Goal: Task Accomplishment & Management: Use online tool/utility

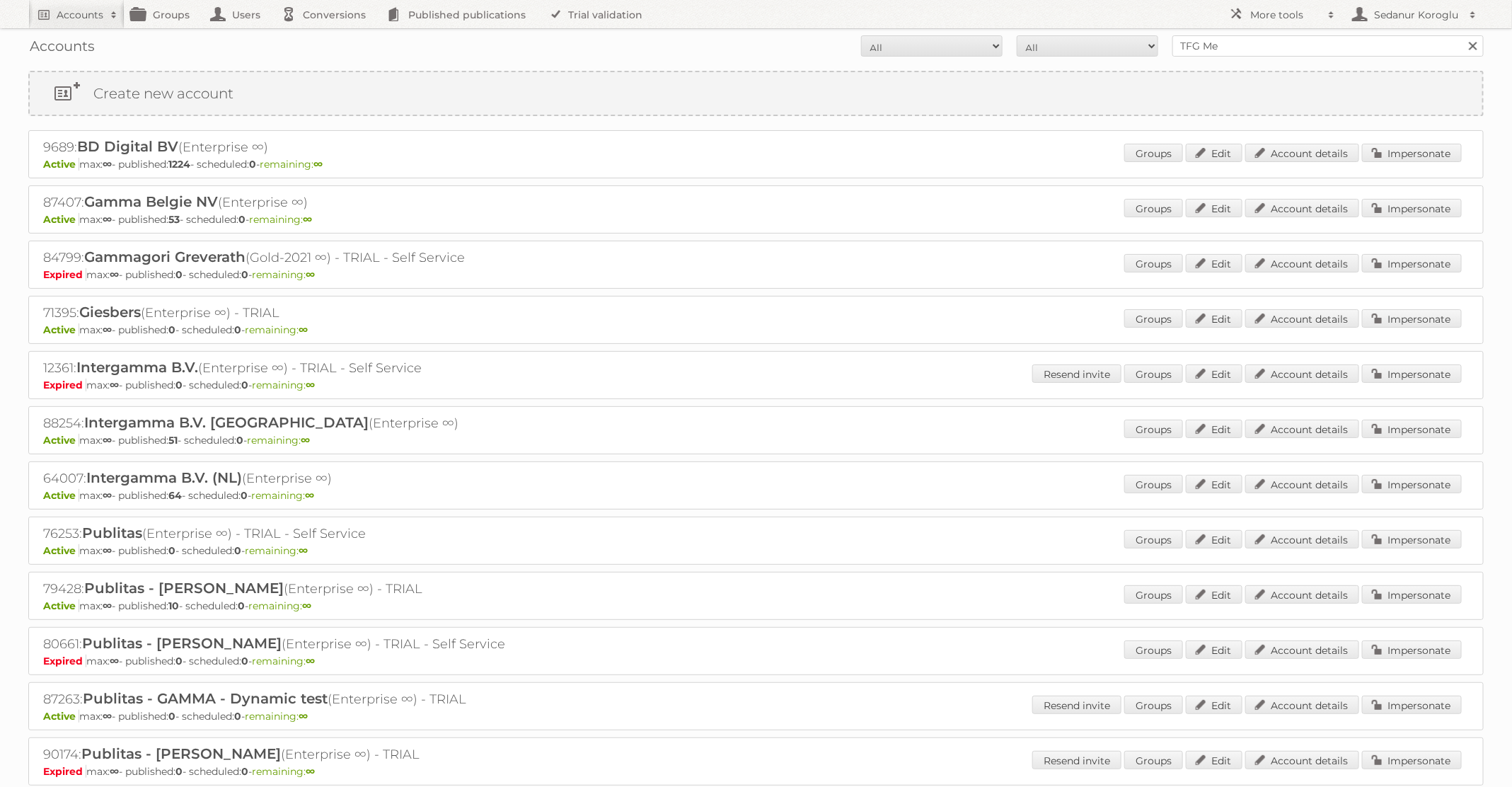
type input "TFG media"
click at [1462, 35] on input "Search" at bounding box center [1472, 46] width 21 height 21
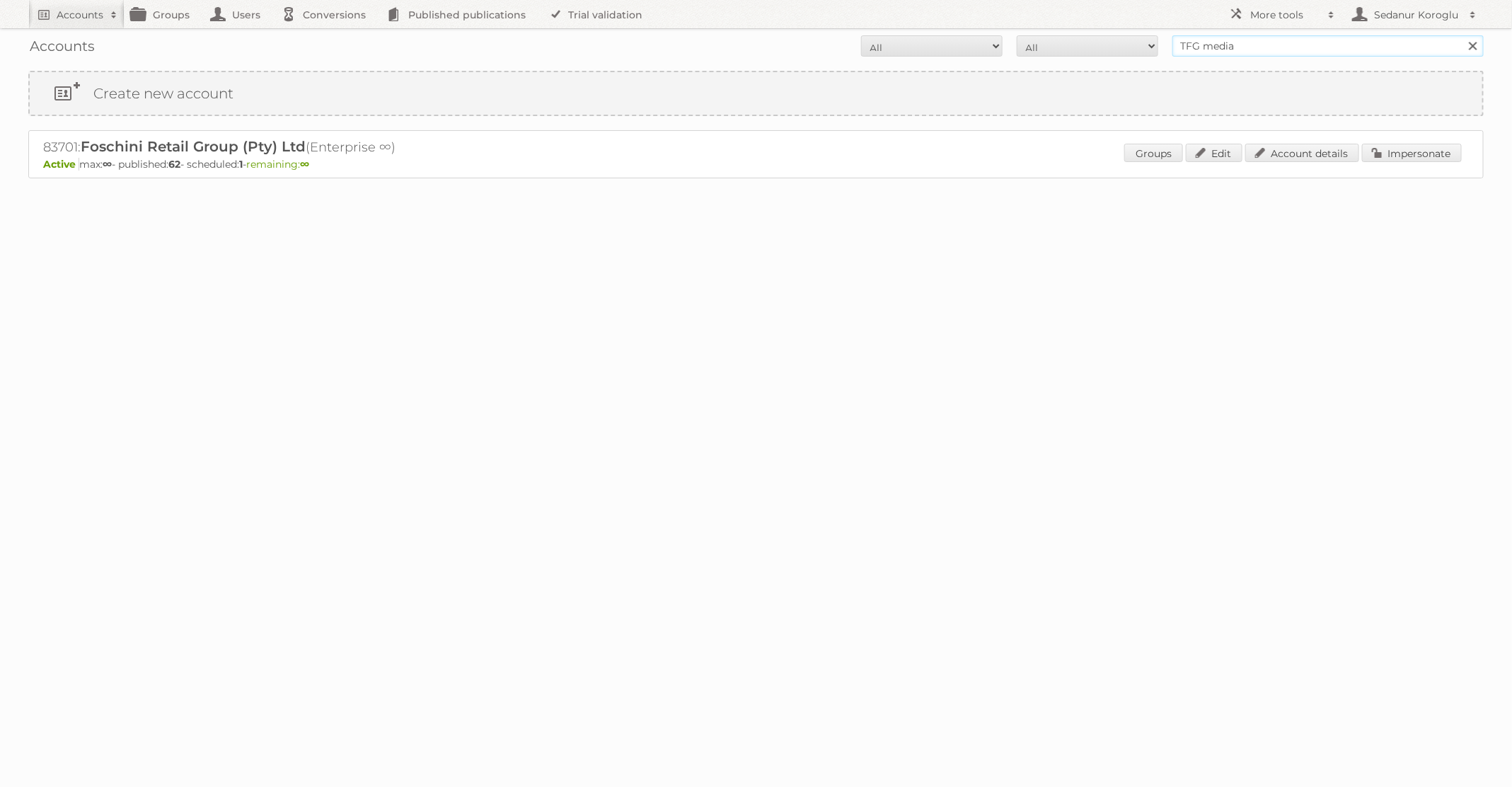
drag, startPoint x: 1258, startPoint y: 47, endPoint x: 1155, endPoint y: 34, distance: 103.8
click at [1156, 37] on form "All Active Expired Pending All Paid Trials Self service TFG media Search" at bounding box center [755, 46] width 1455 height 21
type input "A"
type input "kruidvat"
click at [1462, 35] on input "Search" at bounding box center [1472, 46] width 21 height 21
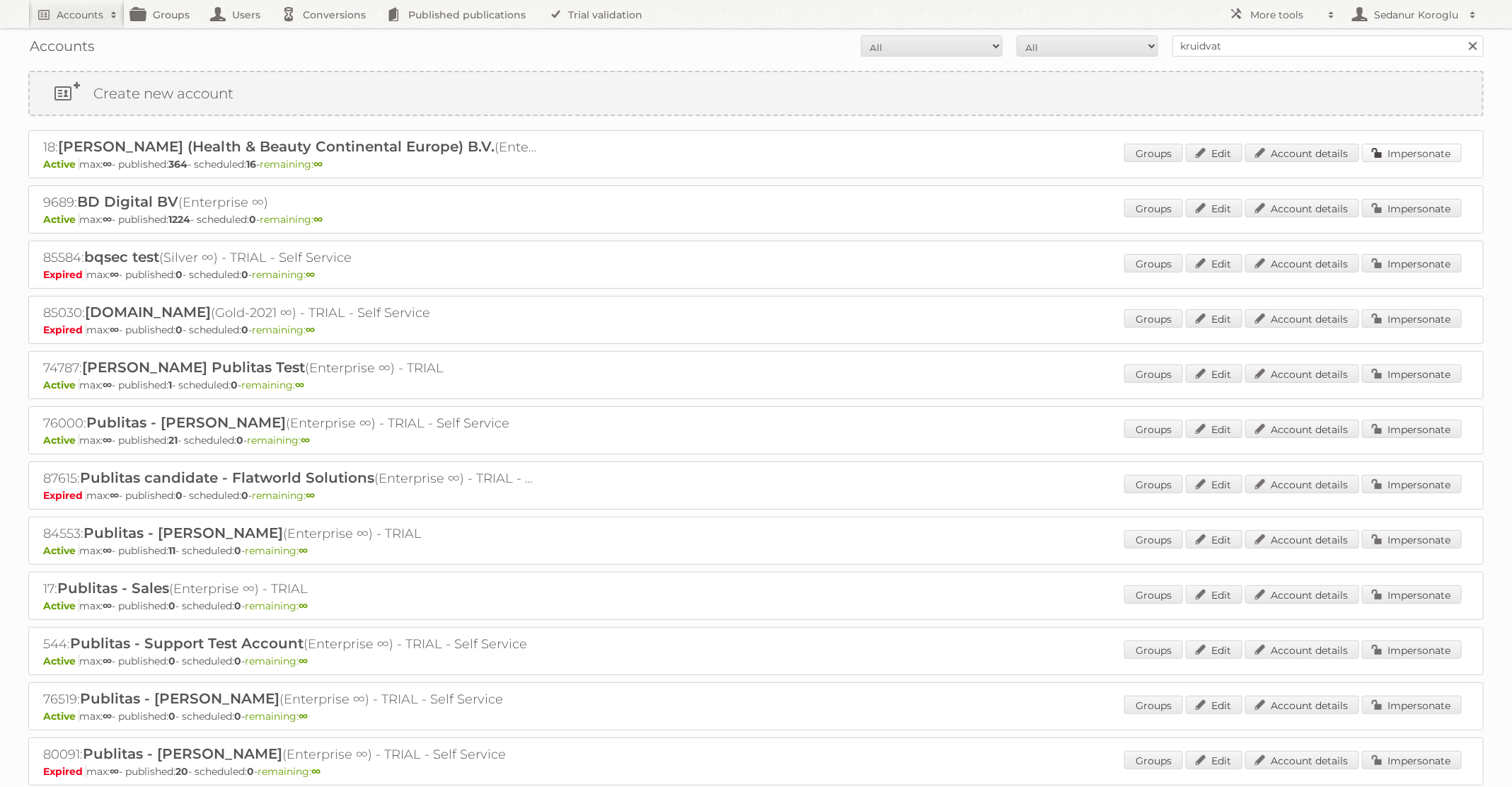
click at [1392, 151] on link "Impersonate" at bounding box center [1411, 153] width 100 height 19
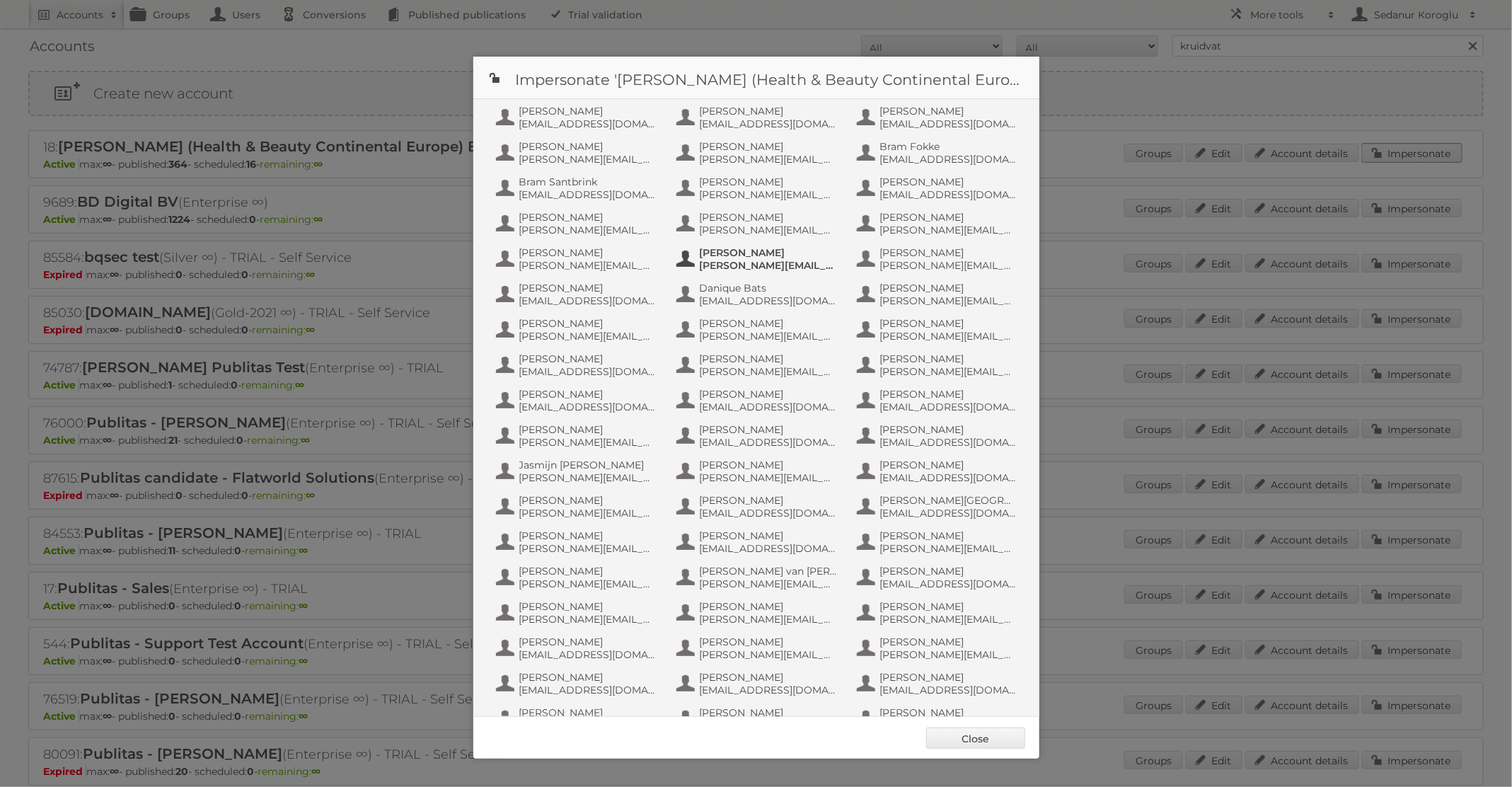
scroll to position [665, 0]
click at [813, 446] on span "info+aswatson-production@publitas.com" at bounding box center [768, 444] width 137 height 13
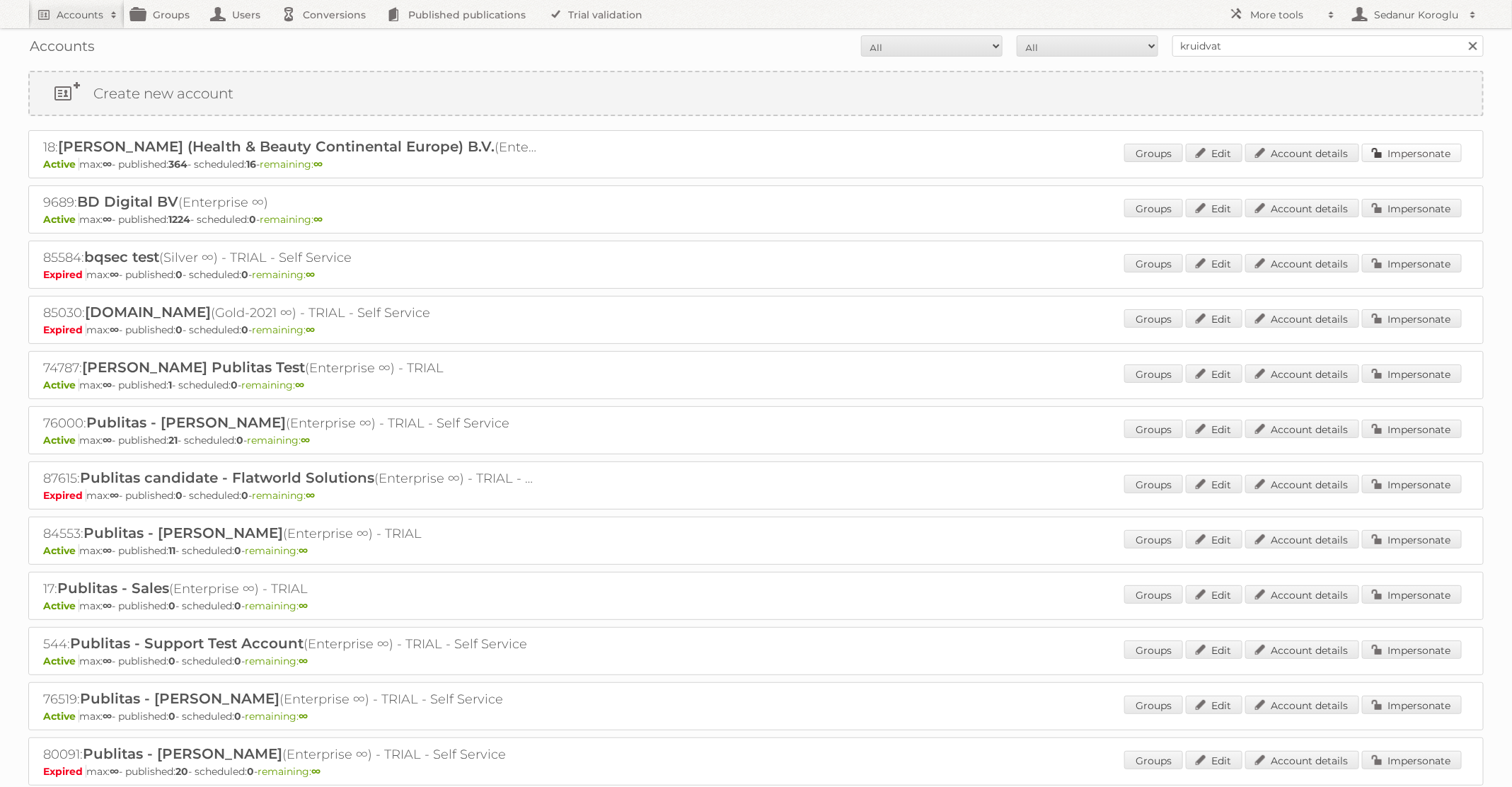
click at [1419, 144] on link "Impersonate" at bounding box center [1411, 153] width 100 height 19
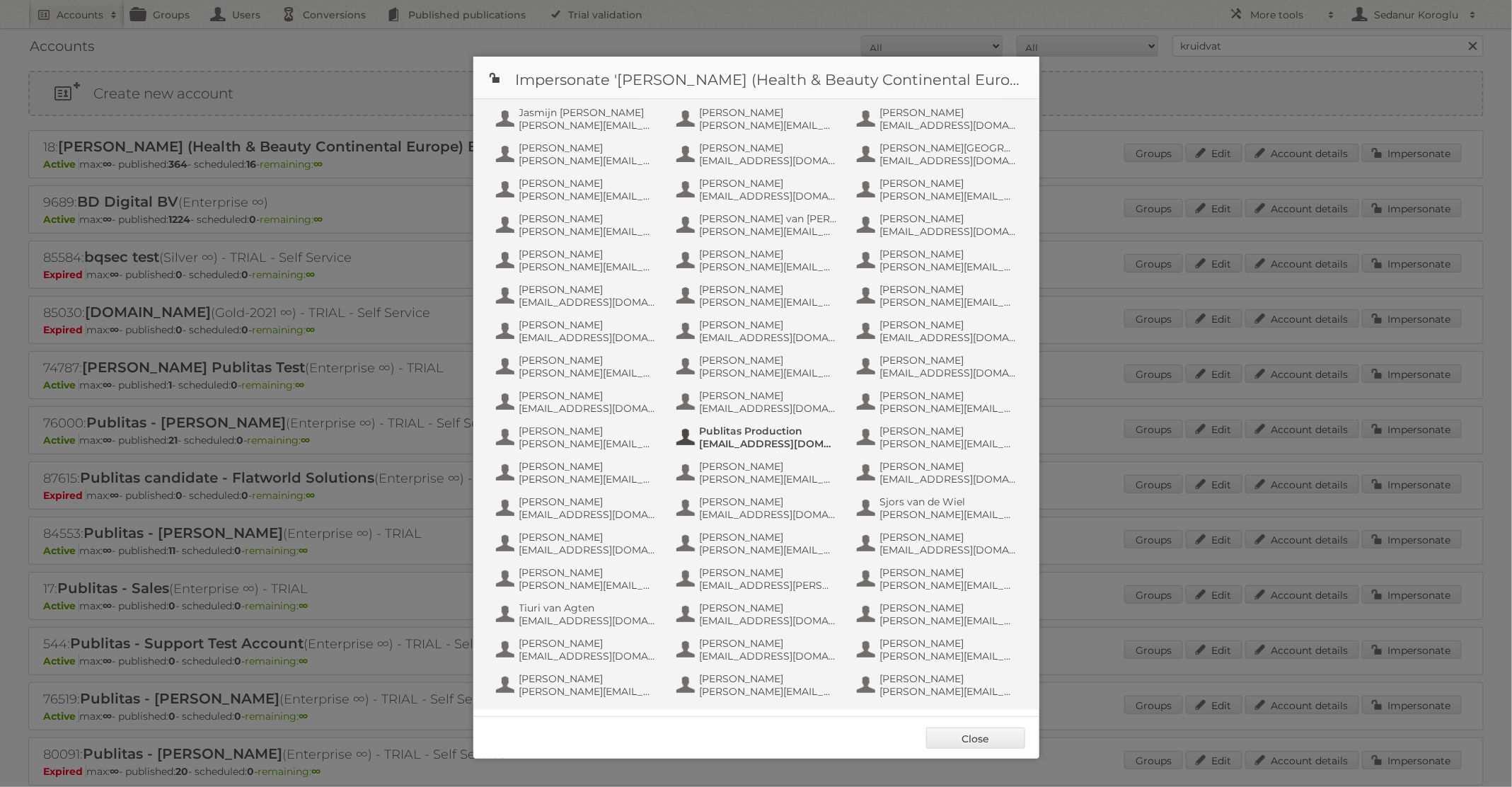
click at [783, 441] on span "[EMAIL_ADDRESS][DOMAIN_NAME]" at bounding box center [768, 444] width 137 height 13
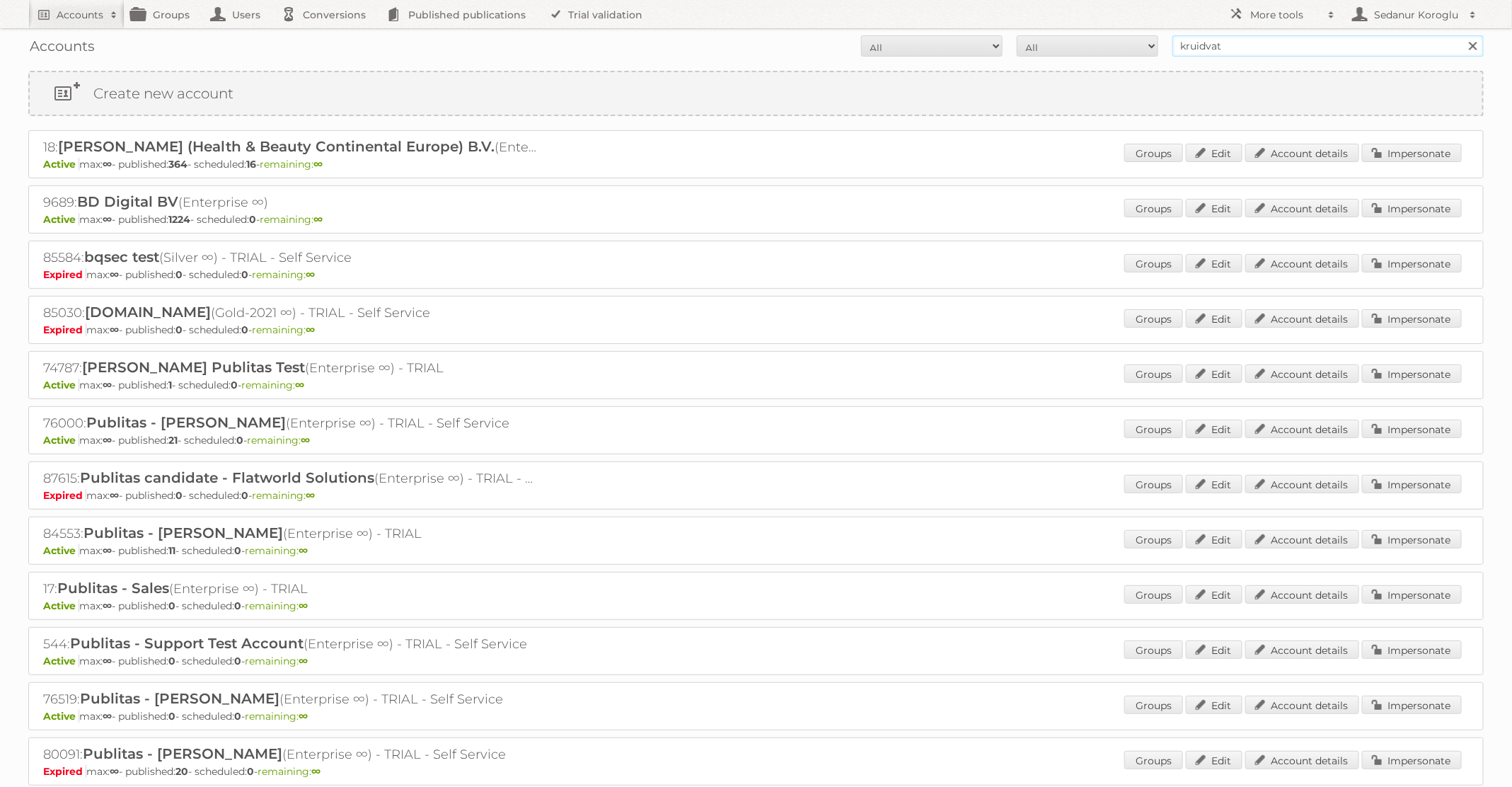
drag, startPoint x: 1263, startPoint y: 52, endPoint x: 1058, endPoint y: 27, distance: 206.5
click at [1054, 42] on form "All Active Expired Pending All Paid Trials Self service kruidvat Search" at bounding box center [755, 46] width 1455 height 21
type input "HEMA"
click at [1462, 35] on input "Search" at bounding box center [1472, 46] width 21 height 21
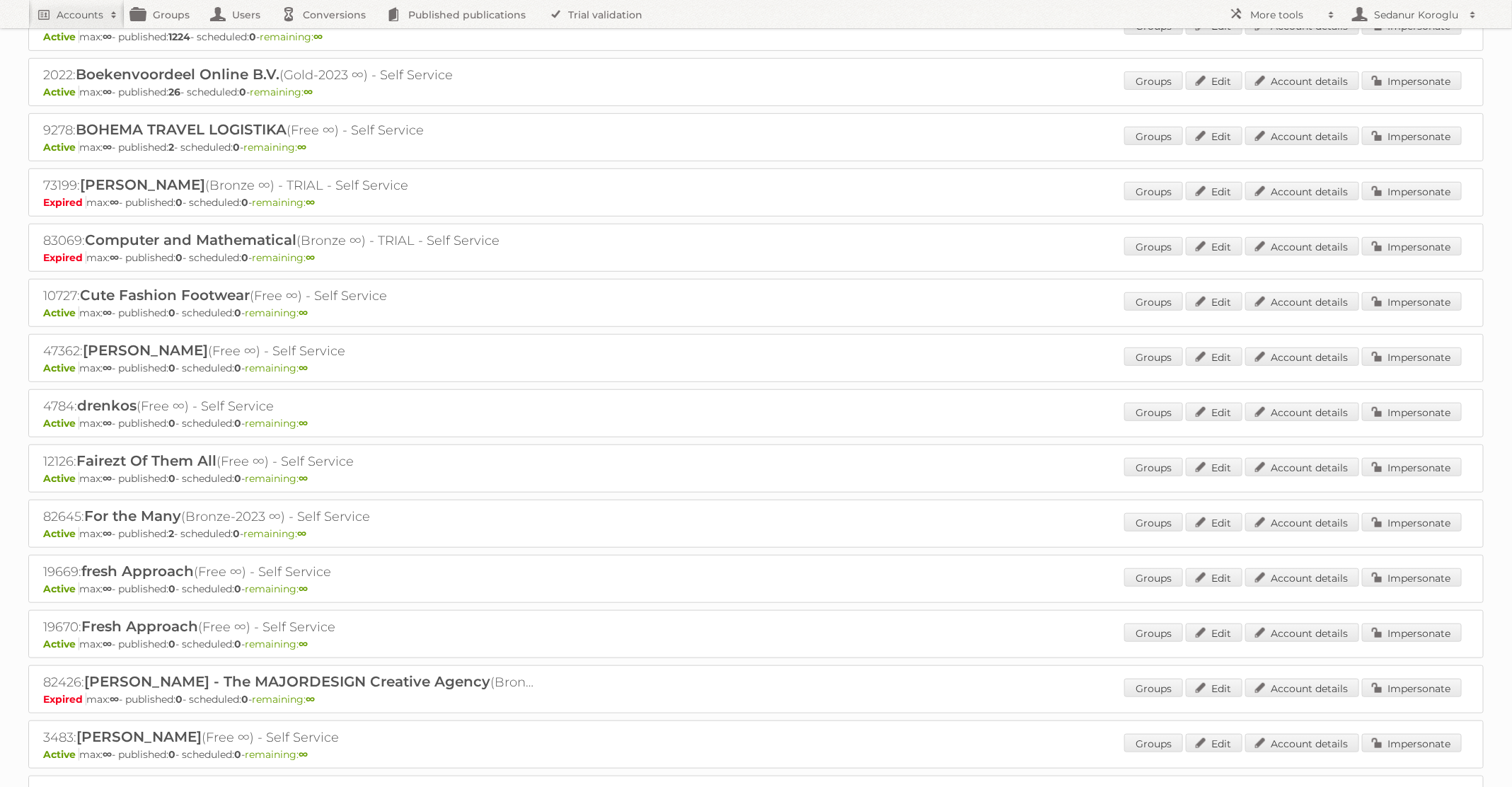
scroll to position [694, 0]
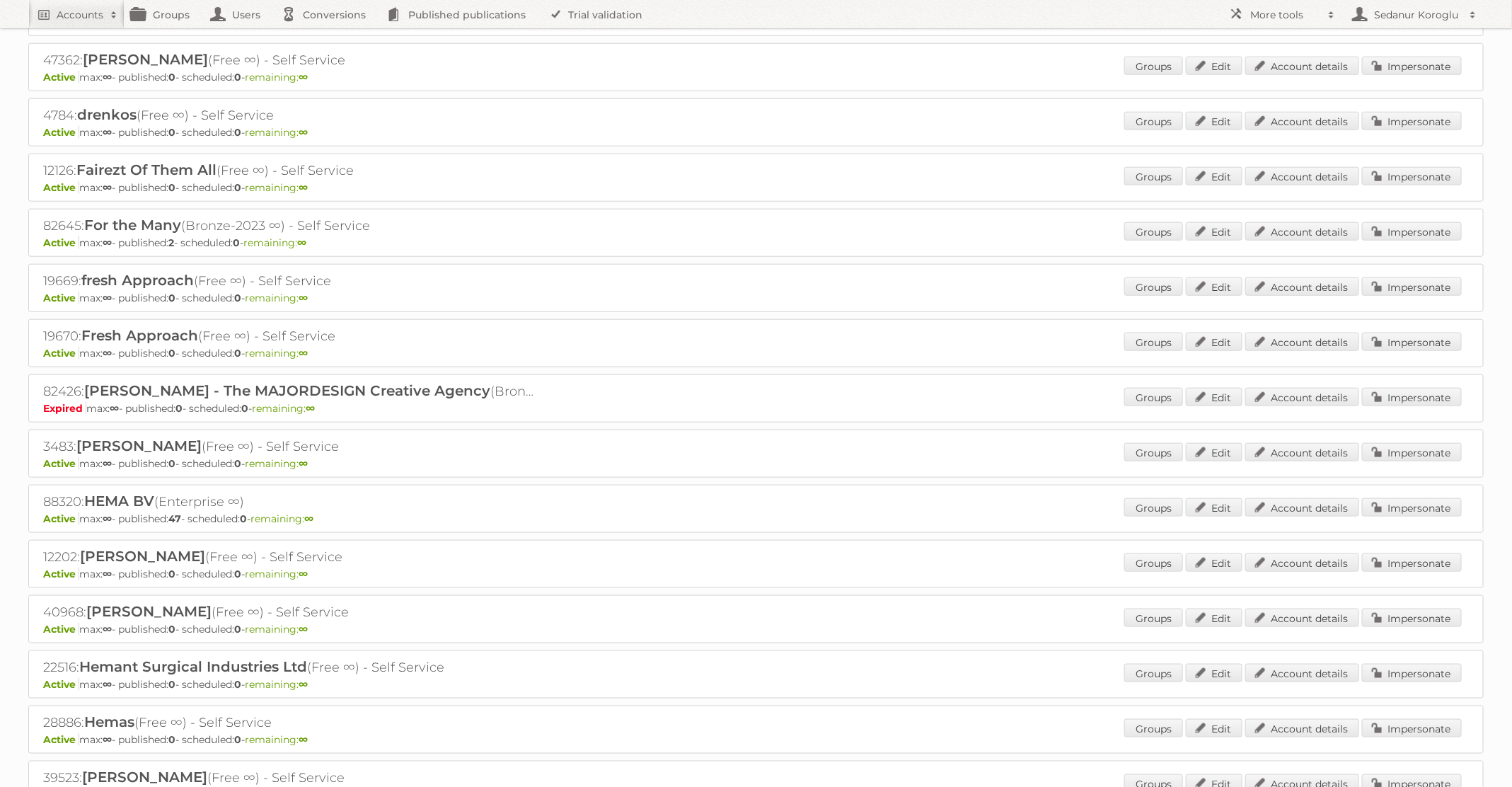
click at [1404, 506] on div "Groups Edit Account details Impersonate" at bounding box center [1292, 509] width 337 height 21
click at [1401, 498] on link "Impersonate" at bounding box center [1411, 508] width 100 height 19
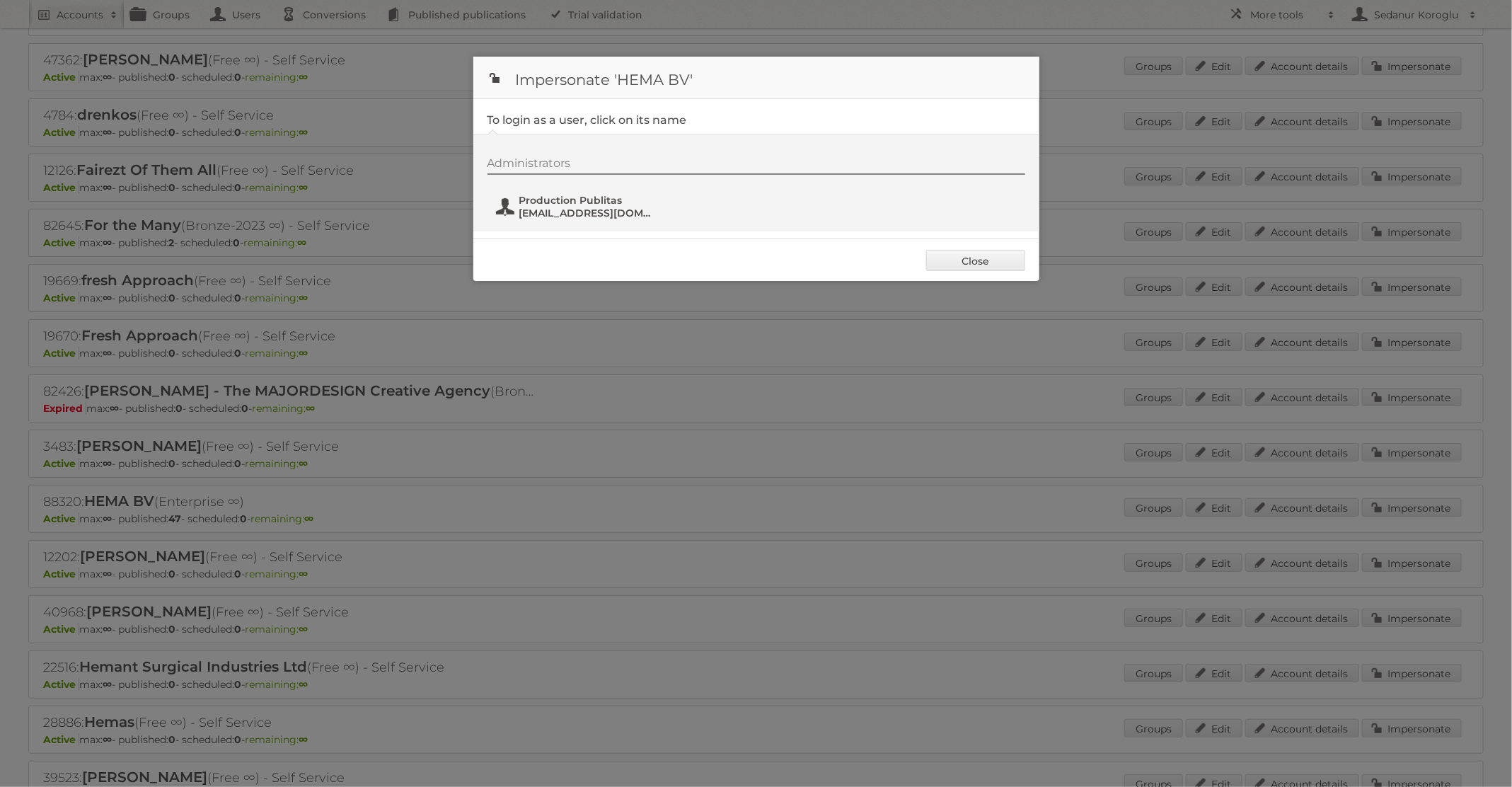
click at [561, 213] on span "fs+hema@publitas.com" at bounding box center [587, 213] width 137 height 13
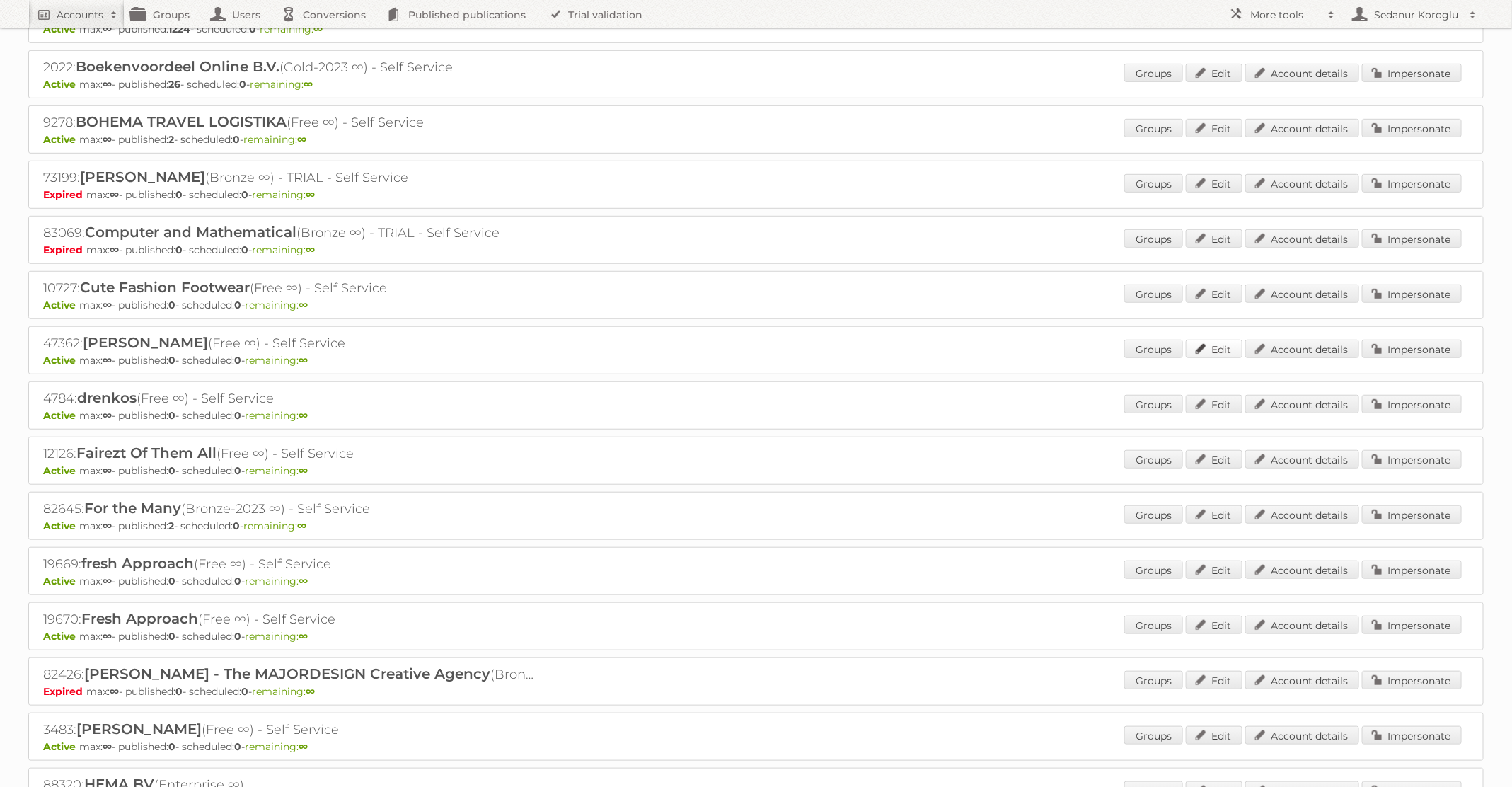
scroll to position [0, 0]
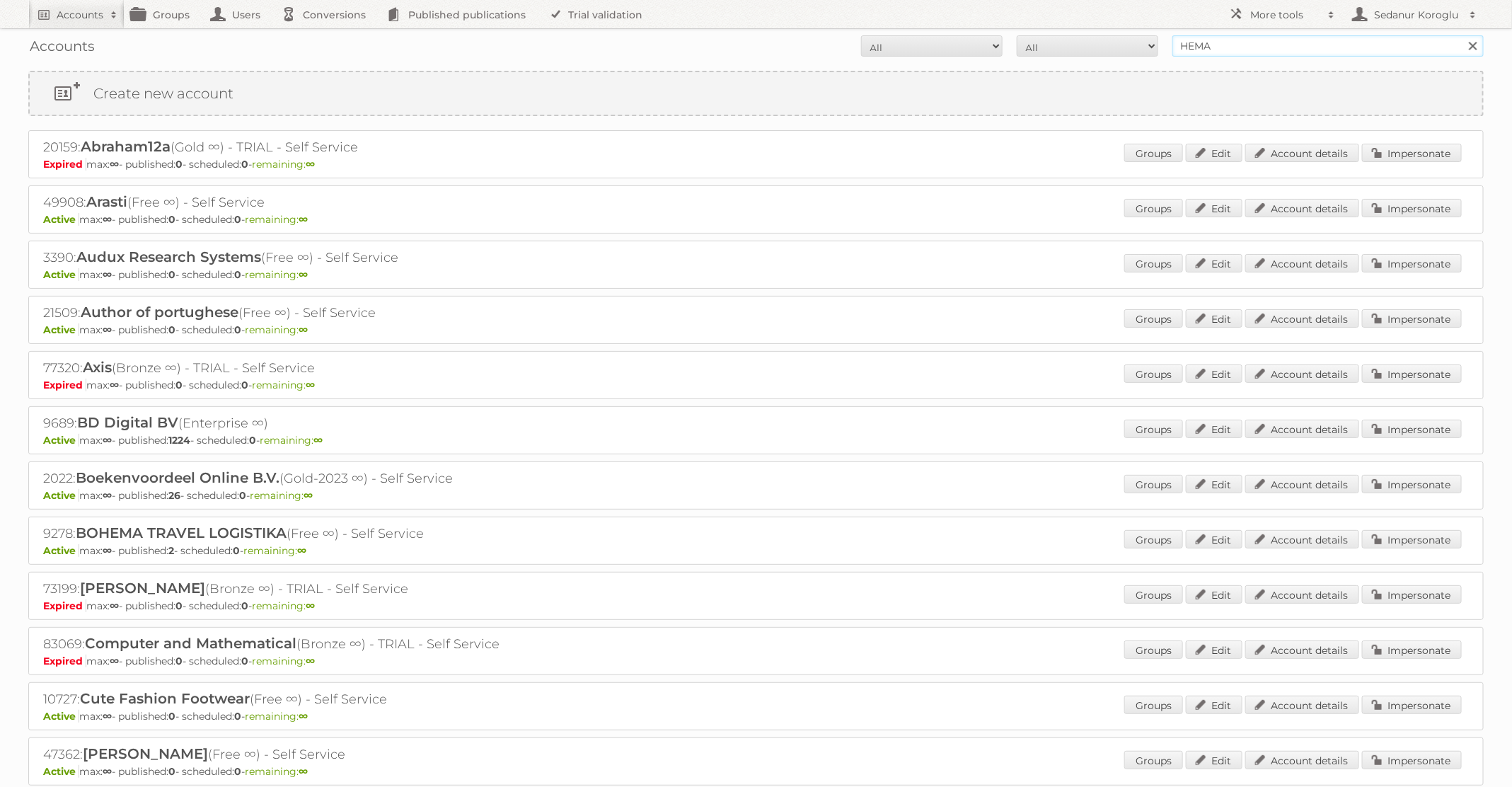
drag, startPoint x: 1230, startPoint y: 44, endPoint x: 1118, endPoint y: 34, distance: 112.4
click at [1120, 35] on form "All Active Expired Pending All Paid Trials Self service HEMA Search" at bounding box center [755, 46] width 1455 height 21
type input "Kruidvat"
click at [1462, 35] on input "Search" at bounding box center [1472, 46] width 21 height 21
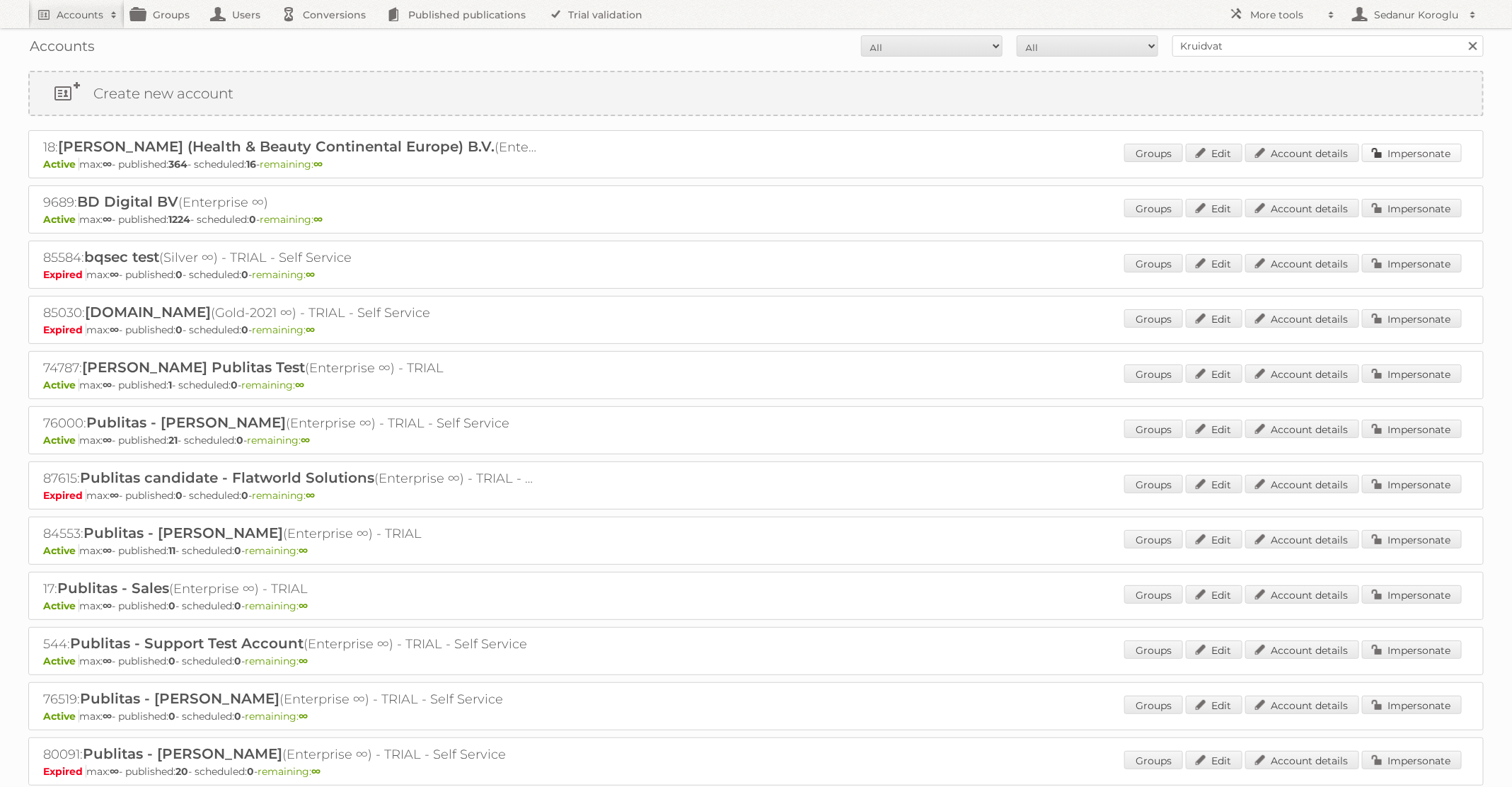
click at [1419, 147] on link "Impersonate" at bounding box center [1411, 153] width 100 height 19
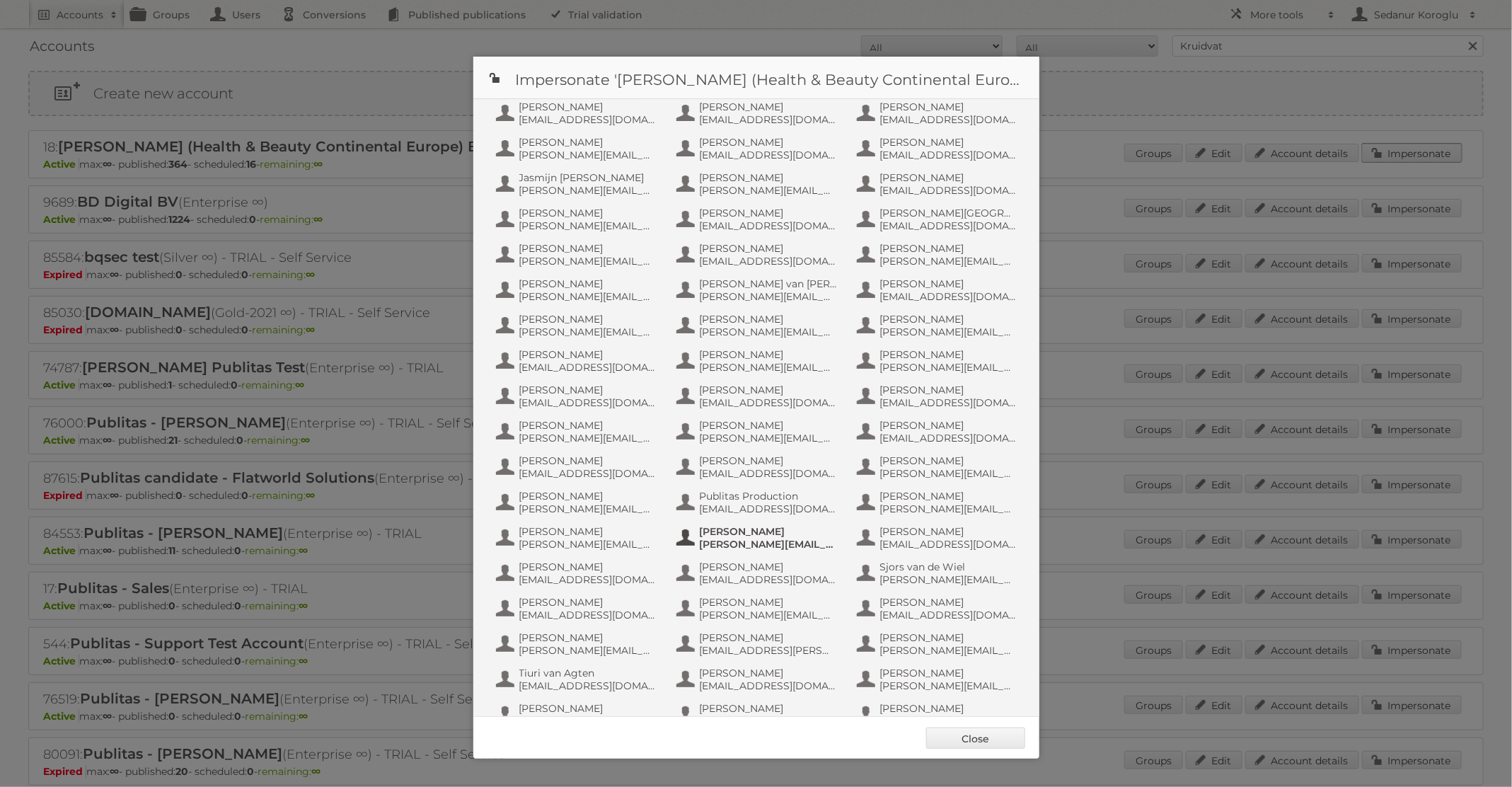
scroll to position [665, 0]
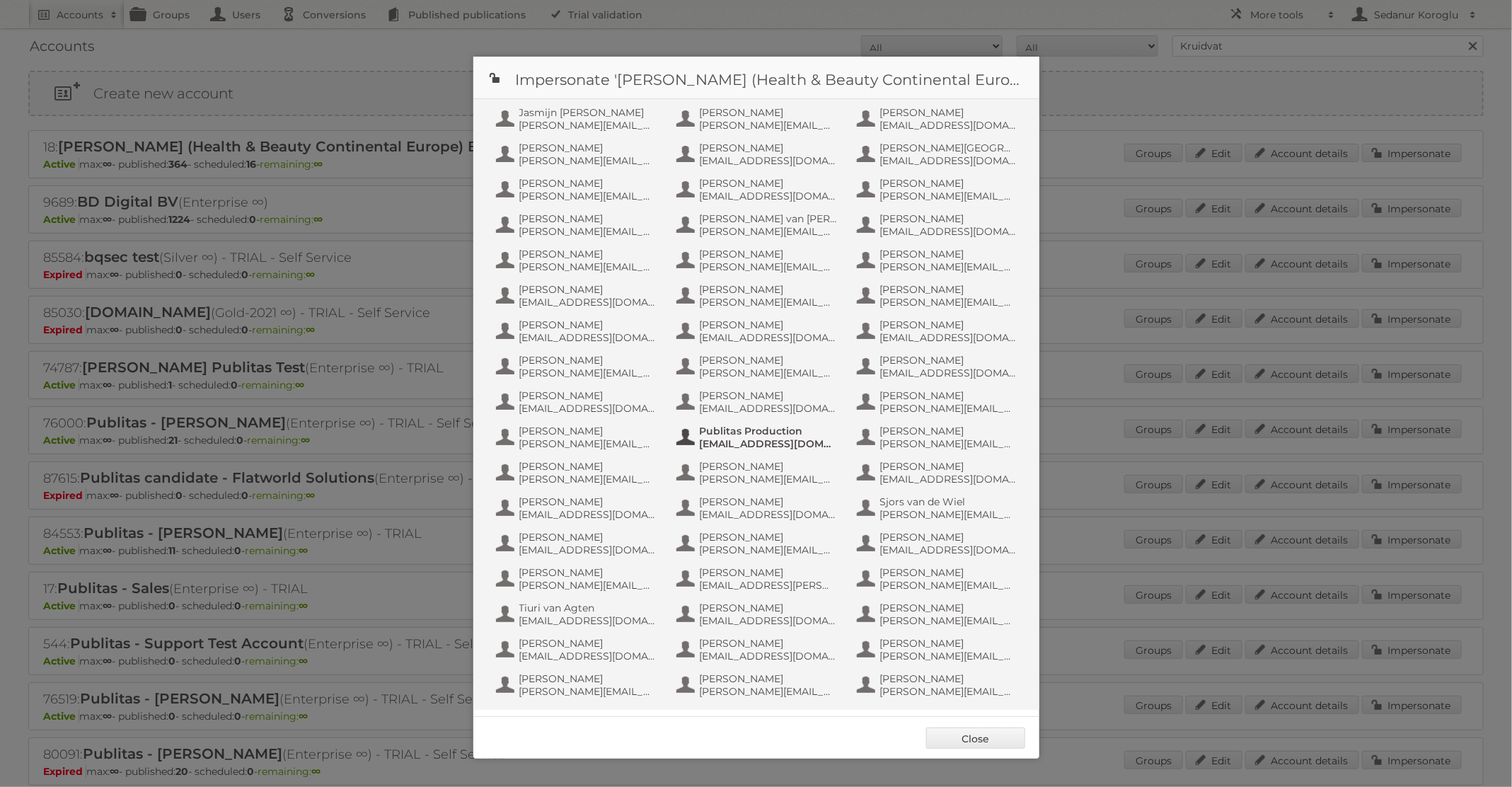
click at [785, 441] on span "[EMAIL_ADDRESS][DOMAIN_NAME]" at bounding box center [768, 444] width 137 height 13
